Goal: Task Accomplishment & Management: Manage account settings

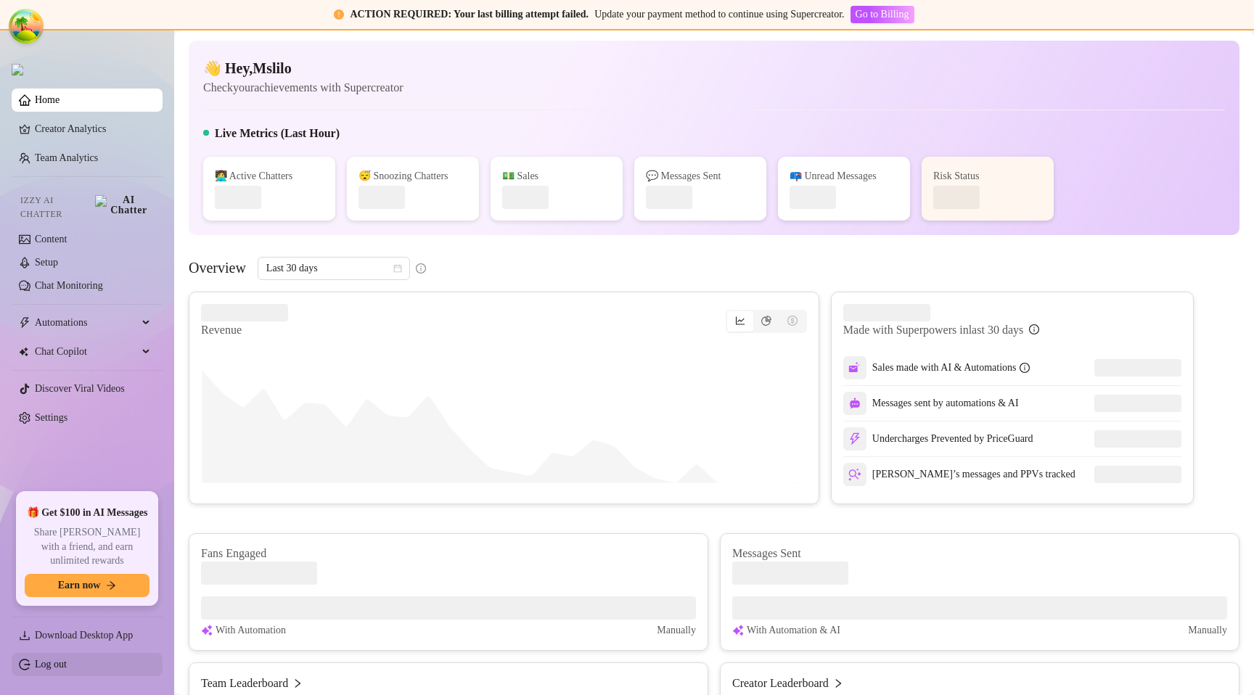
click at [65, 659] on link "Log out" at bounding box center [51, 664] width 32 height 11
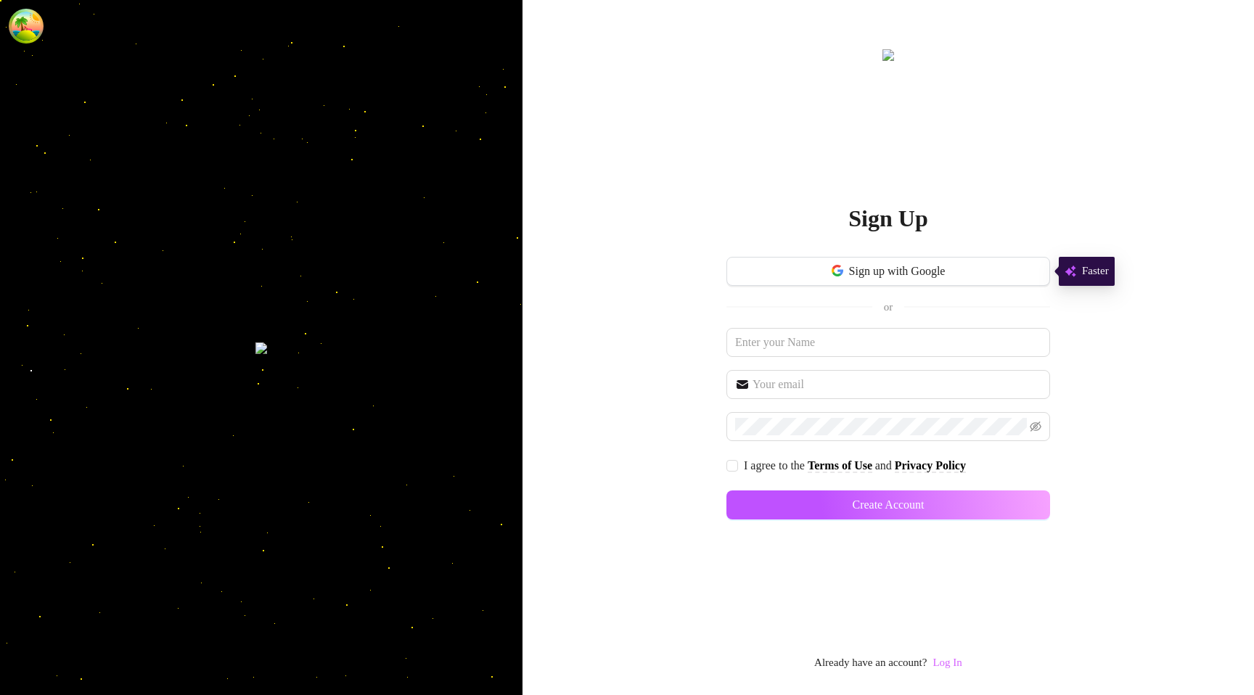
click at [941, 665] on link "Log In" at bounding box center [947, 663] width 29 height 12
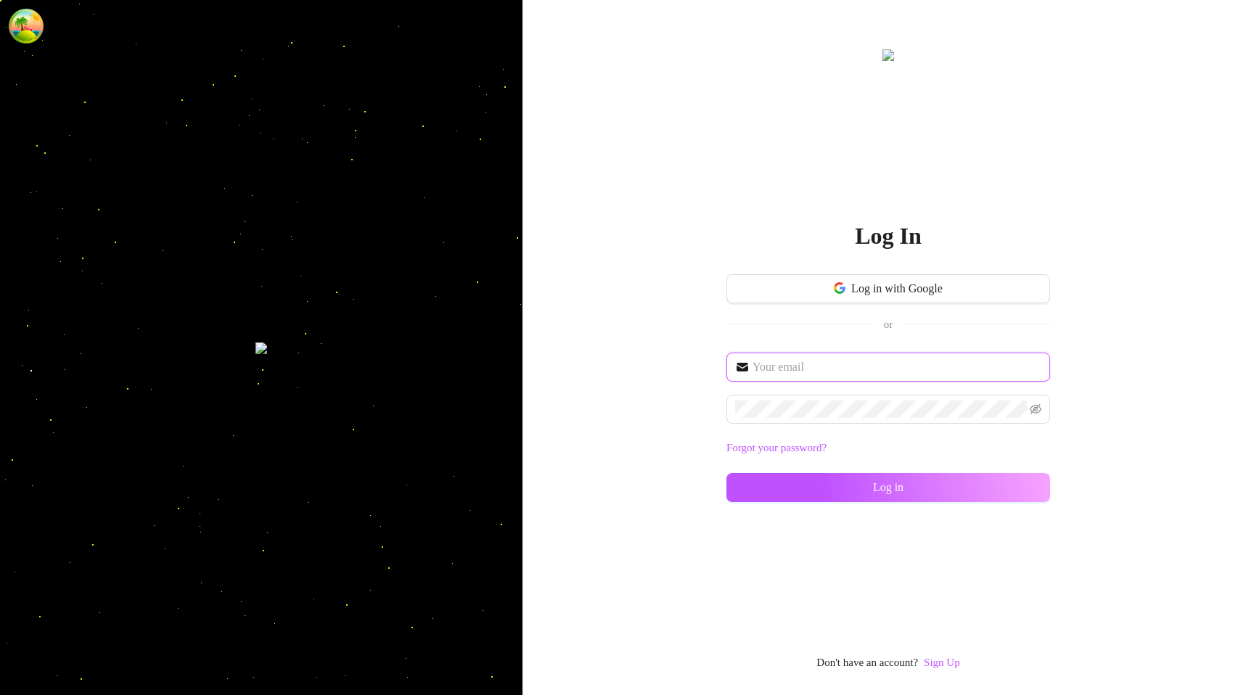
click at [780, 361] on input "text" at bounding box center [897, 367] width 289 height 17
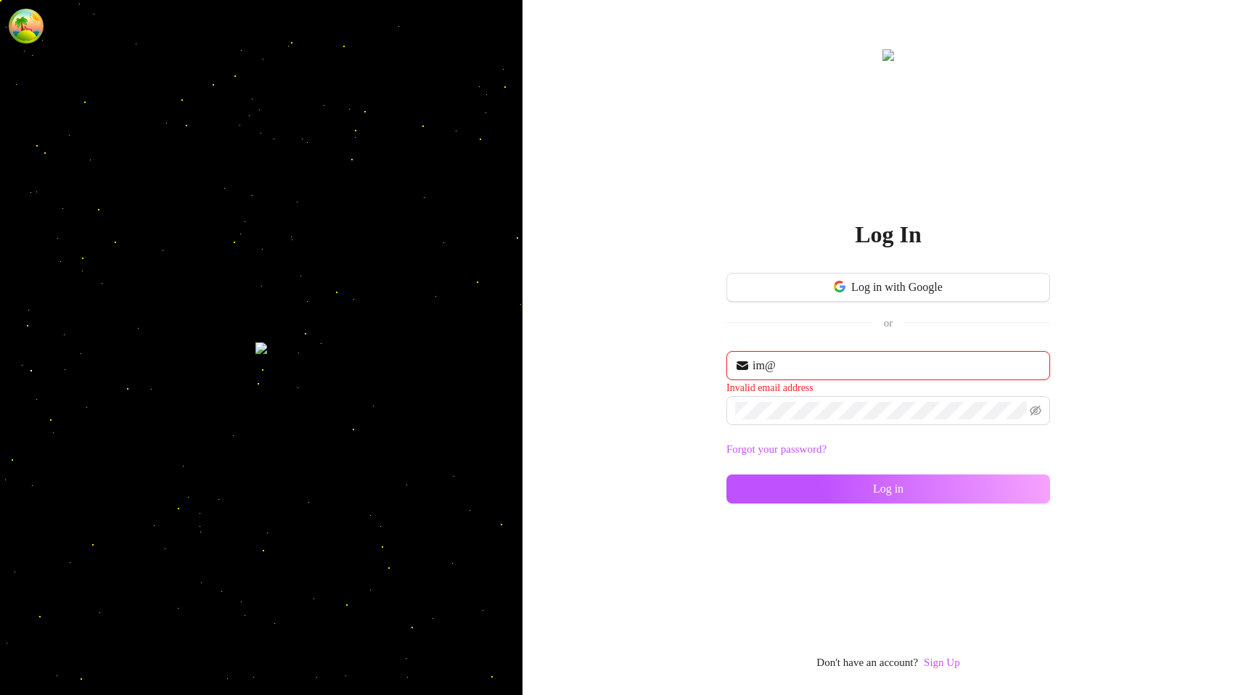
type input "im@supercreator.app"
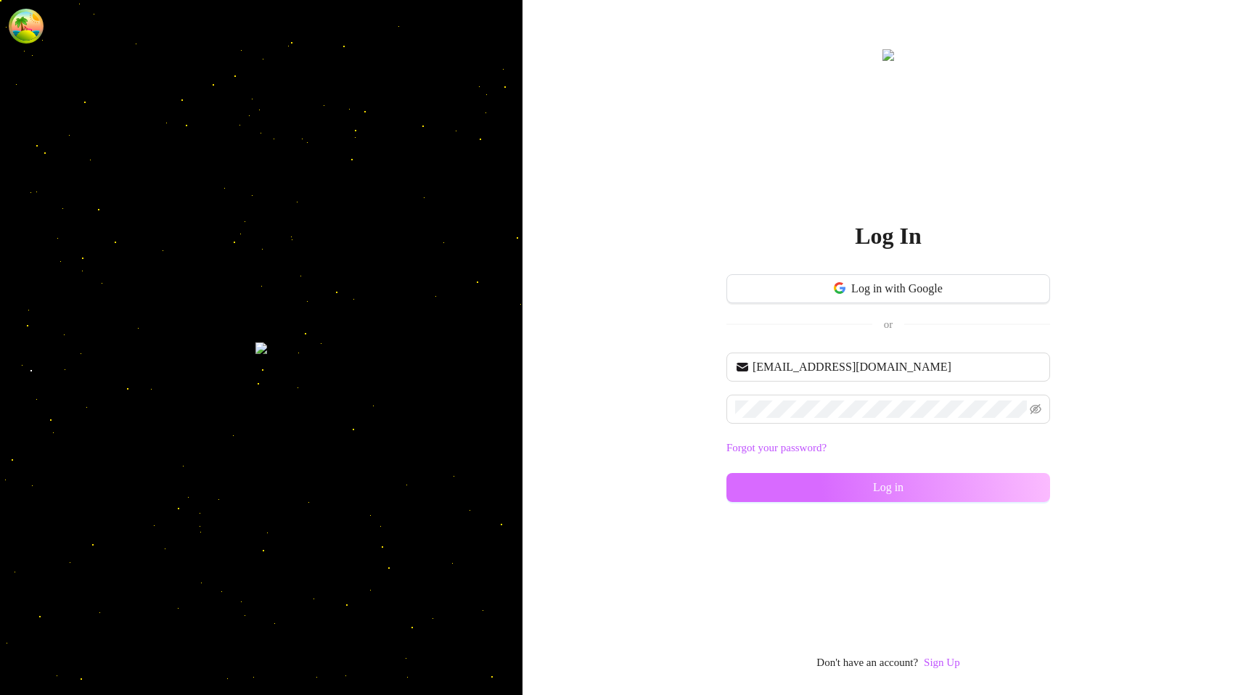
click at [776, 482] on button "Log in" at bounding box center [889, 487] width 324 height 29
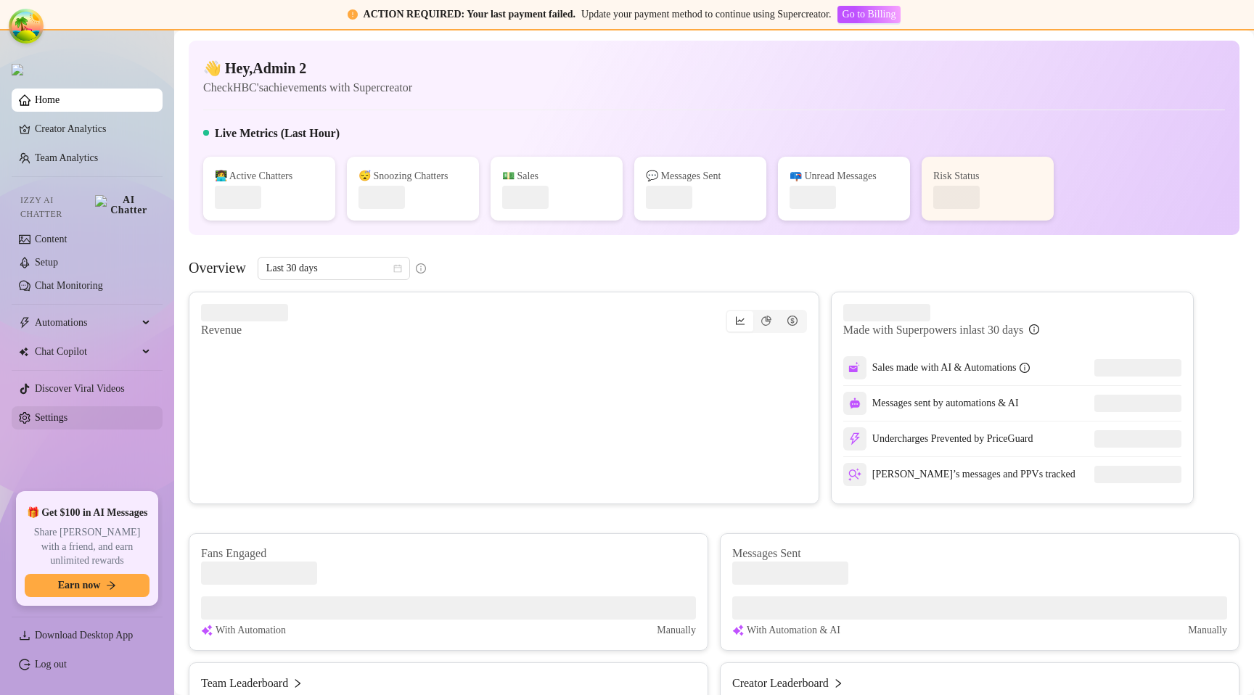
click at [68, 417] on link "Settings" at bounding box center [51, 417] width 33 height 11
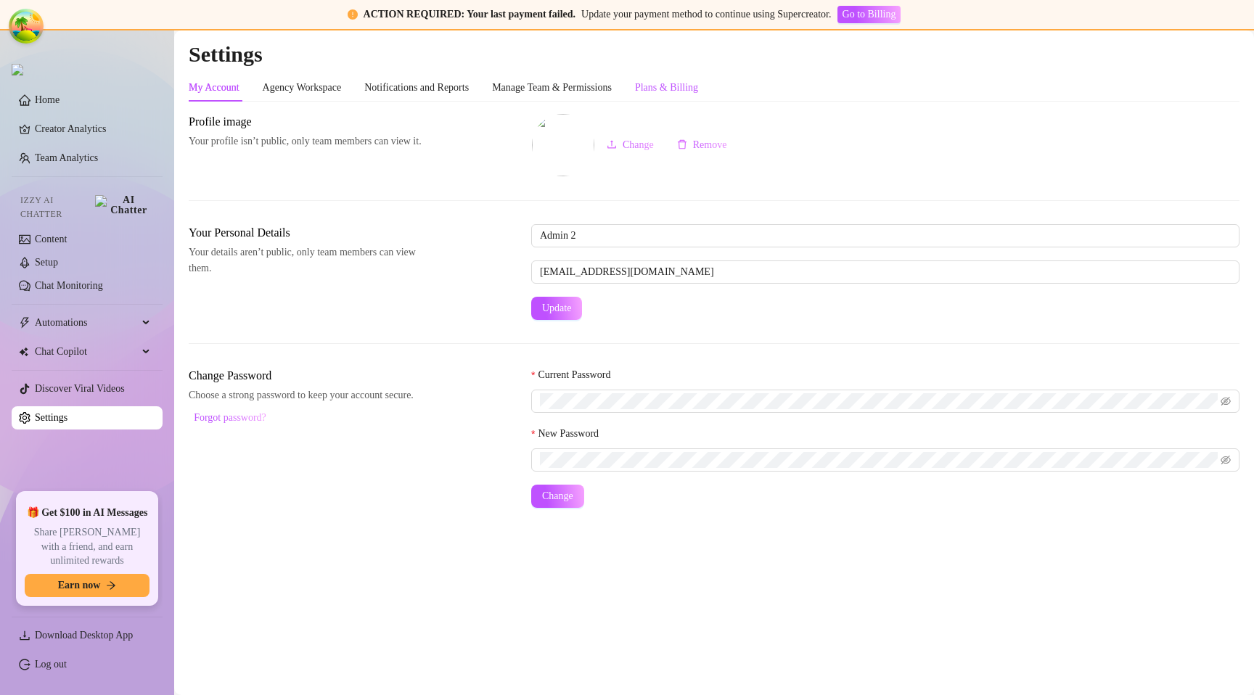
click at [698, 94] on div "Plans & Billing" at bounding box center [666, 88] width 63 height 16
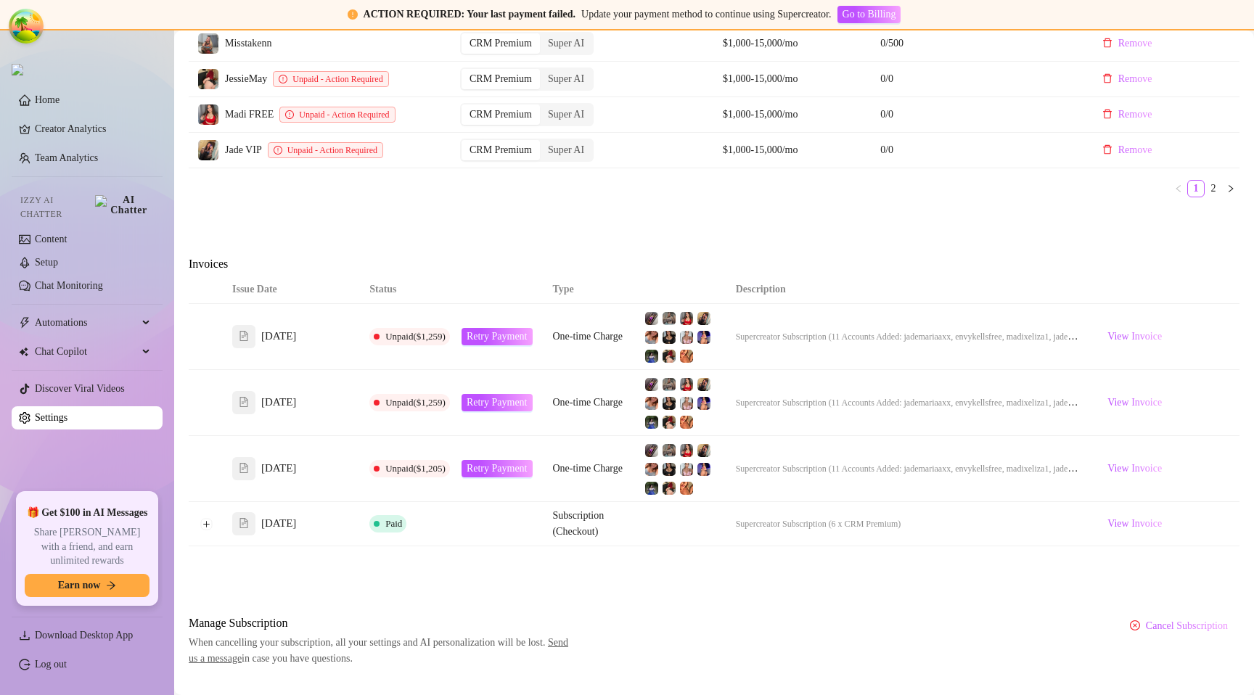
scroll to position [846, 0]
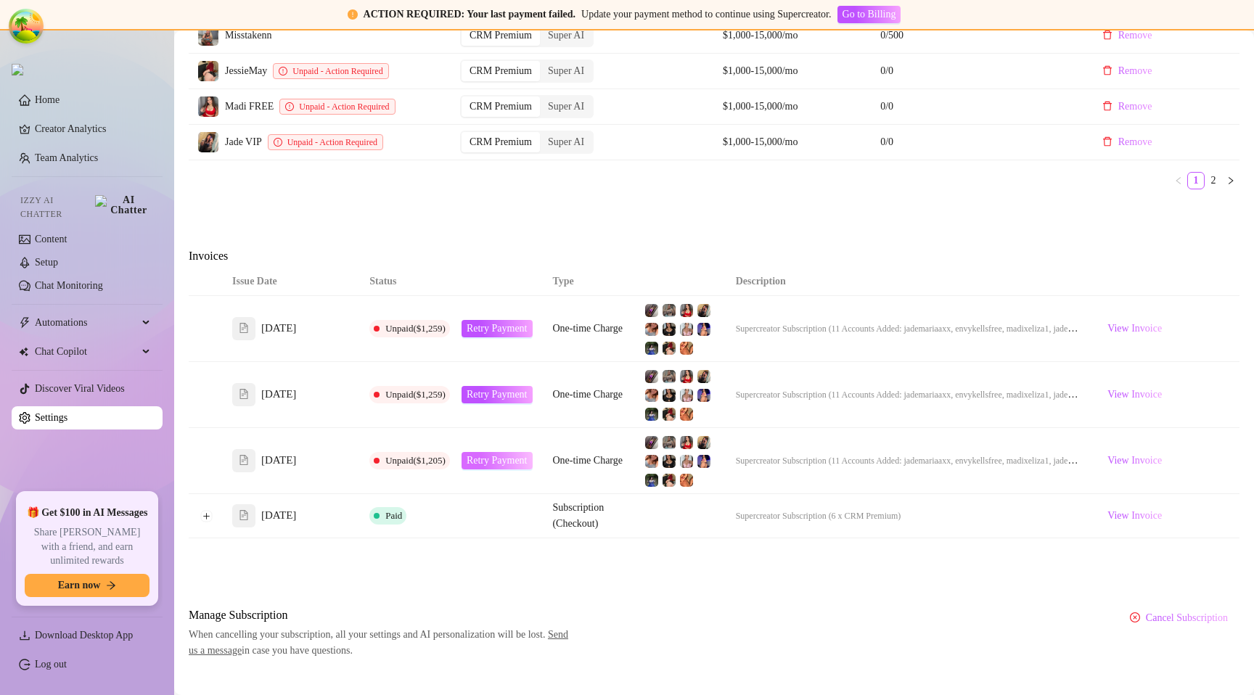
click at [483, 456] on span "Retry Payment" at bounding box center [497, 461] width 61 height 12
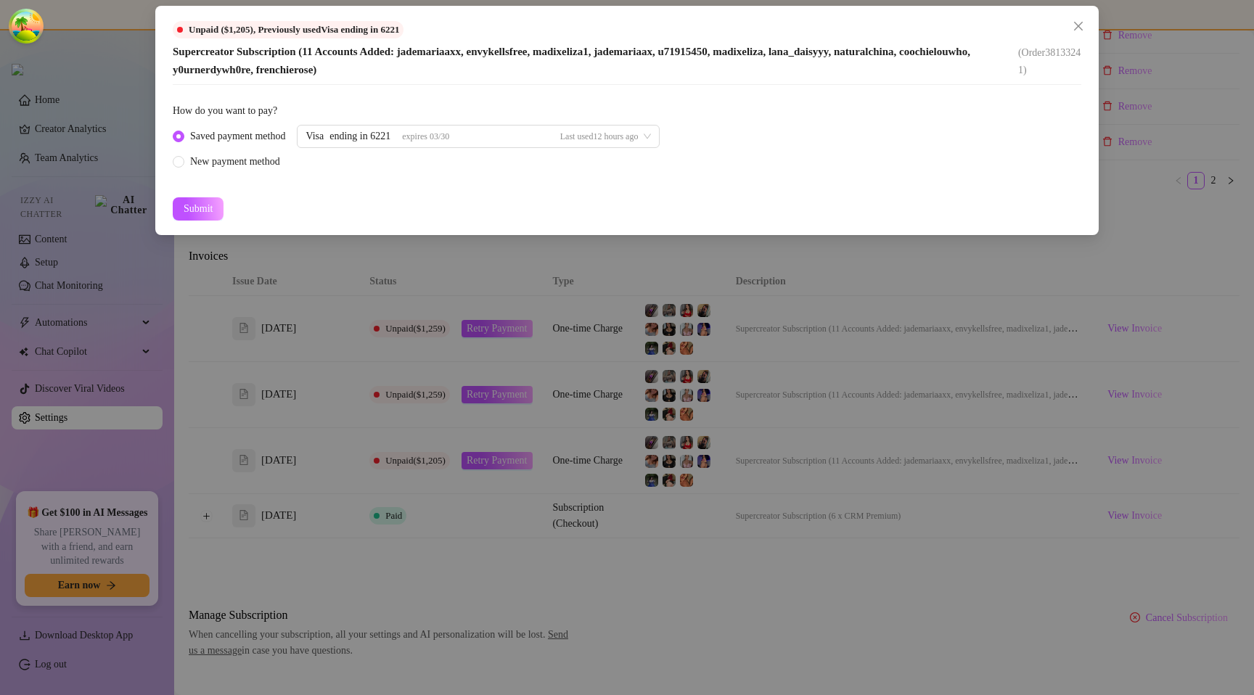
click at [761, 414] on div "Unpaid ($1,205) , Previously used Visa ending in 6221 Supercreator Subscription…" at bounding box center [627, 347] width 1254 height 695
